Goal: Task Accomplishment & Management: Use online tool/utility

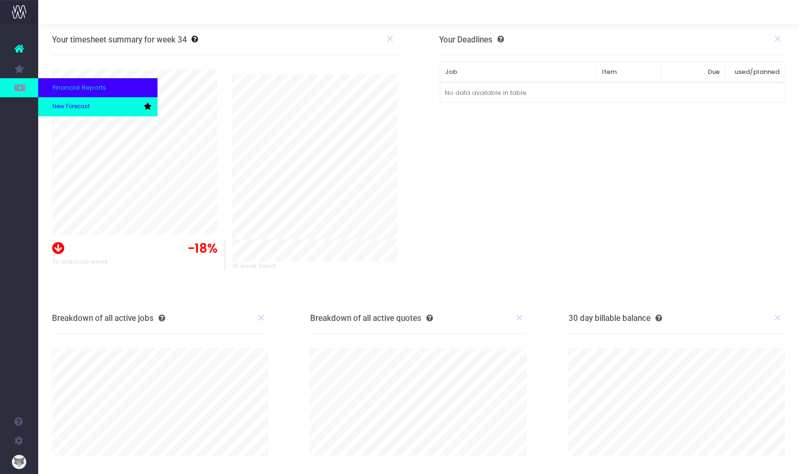
click at [72, 104] on span "New Forecast" at bounding box center [70, 107] width 37 height 9
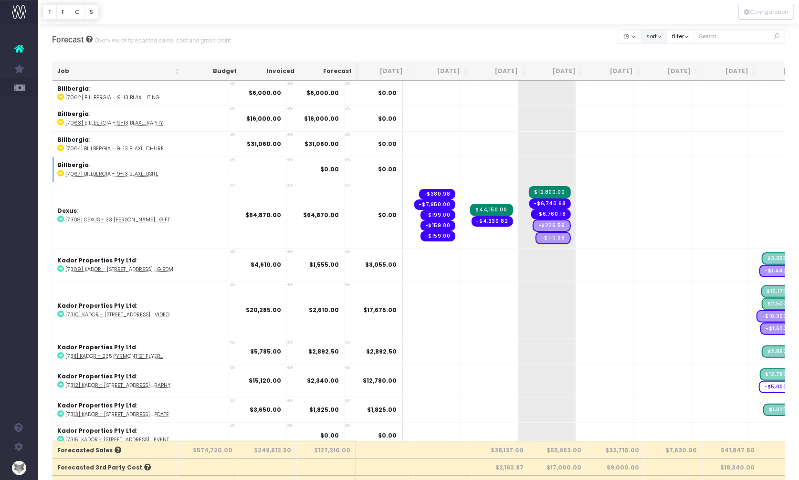
click at [667, 37] on button "sort" at bounding box center [654, 36] width 26 height 15
click at [663, 70] on link "Sort by Client Name Asc" at bounding box center [678, 71] width 74 height 16
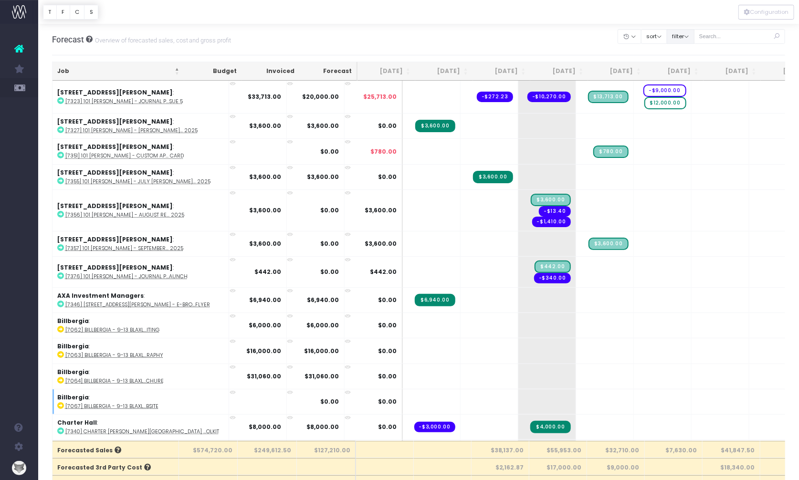
click at [689, 35] on button "filter" at bounding box center [681, 36] width 28 height 15
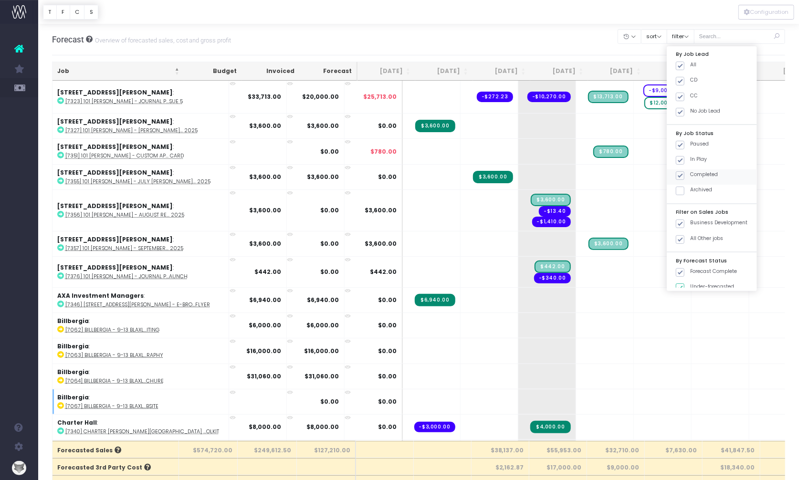
click at [684, 175] on span at bounding box center [680, 175] width 9 height 9
click at [692, 175] on input "Completed" at bounding box center [693, 174] width 6 height 6
checkbox input "false"
click at [684, 145] on span at bounding box center [680, 145] width 9 height 9
click at [693, 145] on input "Paused" at bounding box center [693, 143] width 6 height 6
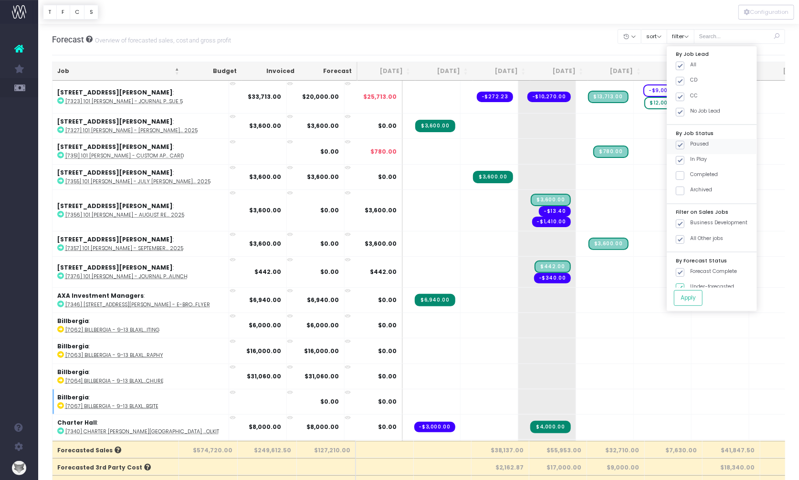
checkbox input "false"
click at [699, 297] on button "Apply" at bounding box center [688, 298] width 29 height 16
